Goal: Navigation & Orientation: Understand site structure

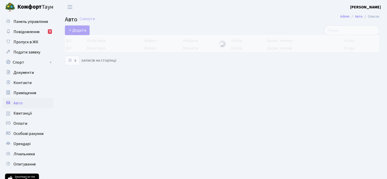
select select "25"
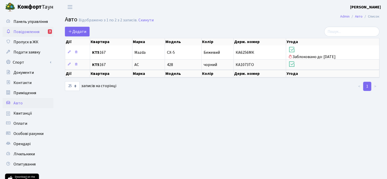
click at [35, 33] on span "Повідомлення" at bounding box center [26, 32] width 26 height 6
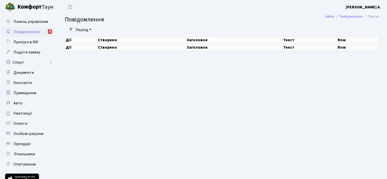
select select "25"
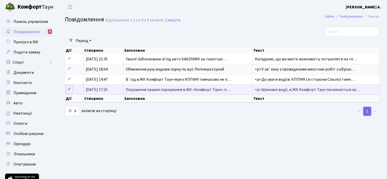
click at [70, 89] on icon at bounding box center [69, 89] width 4 height 4
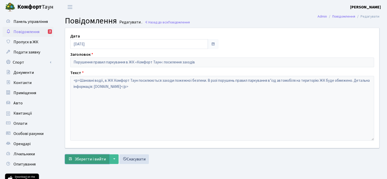
click at [96, 156] on span "Зберегти і вийти" at bounding box center [90, 159] width 31 height 6
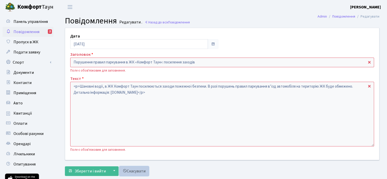
click at [139, 171] on link "Скасувати" at bounding box center [134, 171] width 30 height 10
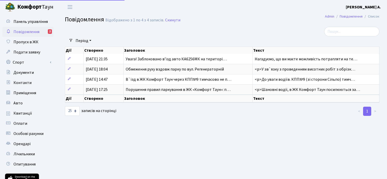
select select "25"
click at [24, 110] on link "Квитанції" at bounding box center [28, 113] width 51 height 10
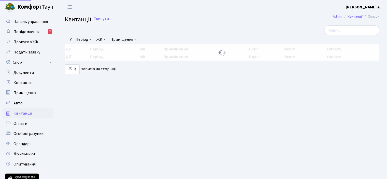
select select "25"
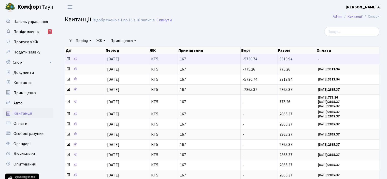
click at [66, 59] on icon at bounding box center [68, 59] width 4 height 4
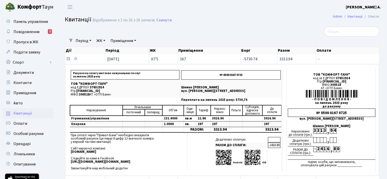
click at [68, 59] on icon at bounding box center [68, 59] width 4 height 4
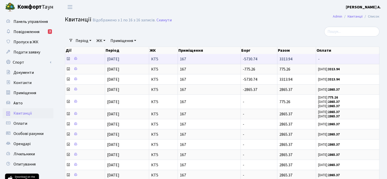
click at [68, 59] on icon at bounding box center [68, 59] width 4 height 4
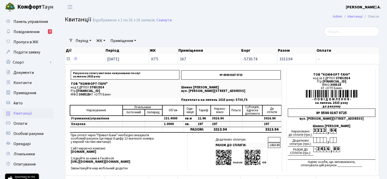
click at [68, 59] on icon at bounding box center [68, 59] width 4 height 4
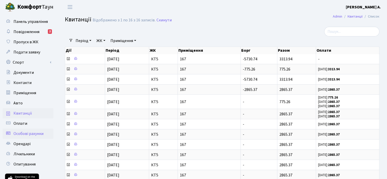
click at [22, 134] on span "Особові рахунки" at bounding box center [28, 134] width 30 height 6
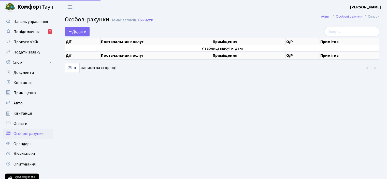
select select "25"
click at [24, 143] on span "Орендарі" at bounding box center [21, 144] width 17 height 6
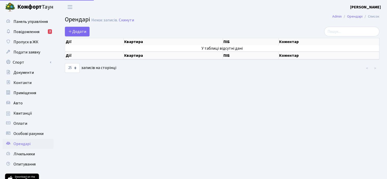
select select "25"
click at [23, 153] on span "Лічильники" at bounding box center [23, 154] width 21 height 6
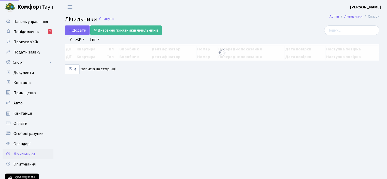
select select "25"
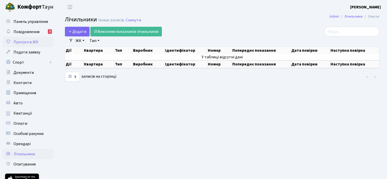
click at [30, 43] on span "Пропуск в ЖК" at bounding box center [25, 42] width 25 height 6
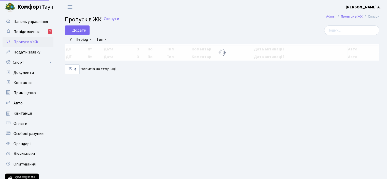
select select "25"
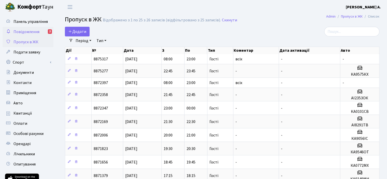
click at [33, 33] on span "Повідомлення" at bounding box center [26, 32] width 26 height 6
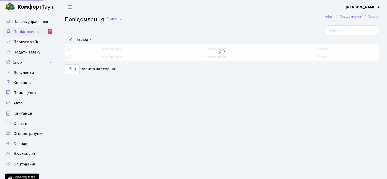
select select "25"
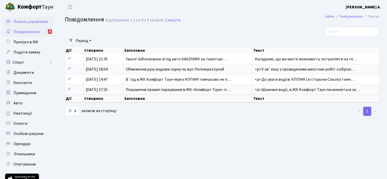
click at [36, 24] on span "Панель управління" at bounding box center [30, 22] width 34 height 6
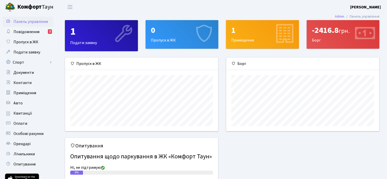
scroll to position [73, 153]
click at [23, 104] on link "Авто" at bounding box center [28, 103] width 51 height 10
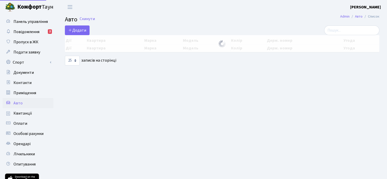
select select "25"
